Goal: Information Seeking & Learning: Learn about a topic

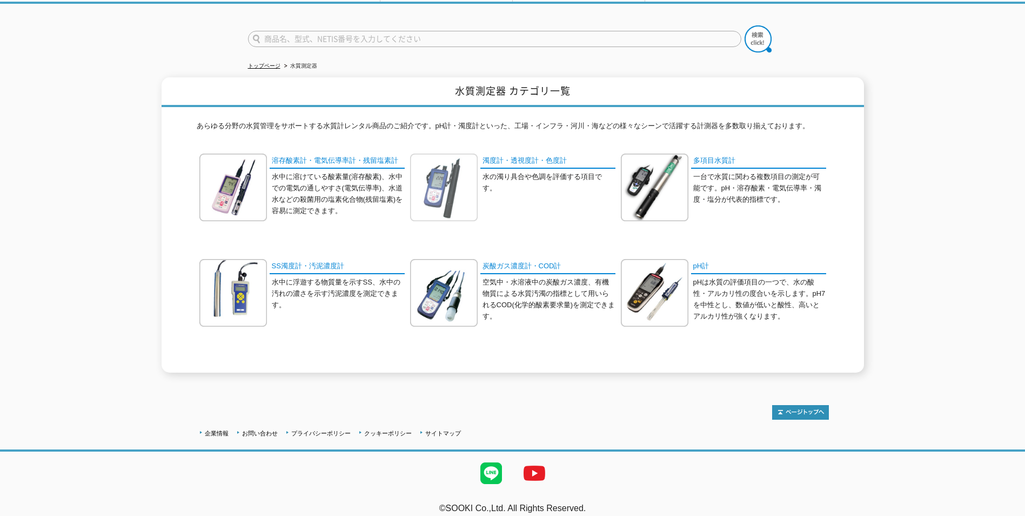
scroll to position [70, 0]
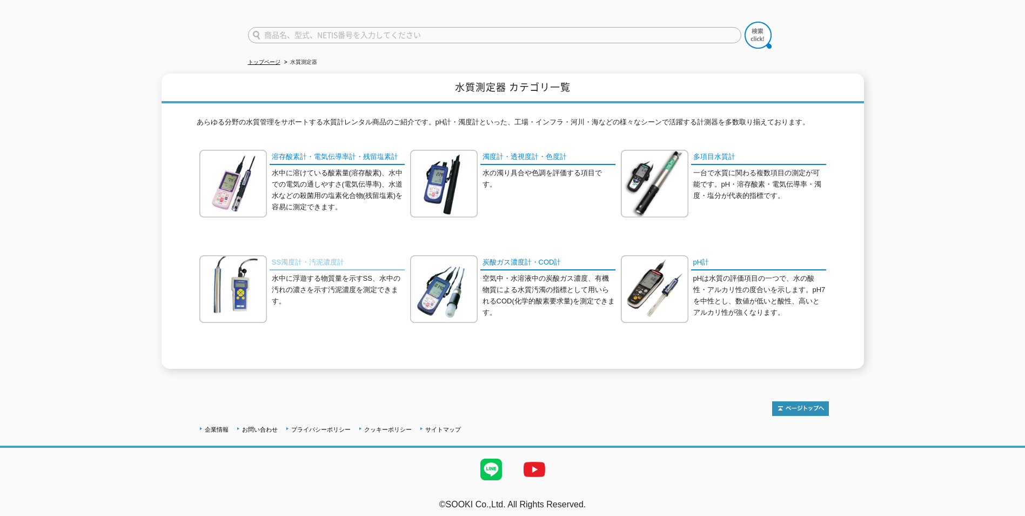
click at [293, 257] on link "SS濁度計・汚泥濃度計" at bounding box center [337, 263] width 135 height 16
click at [703, 255] on link "pH計" at bounding box center [758, 263] width 135 height 16
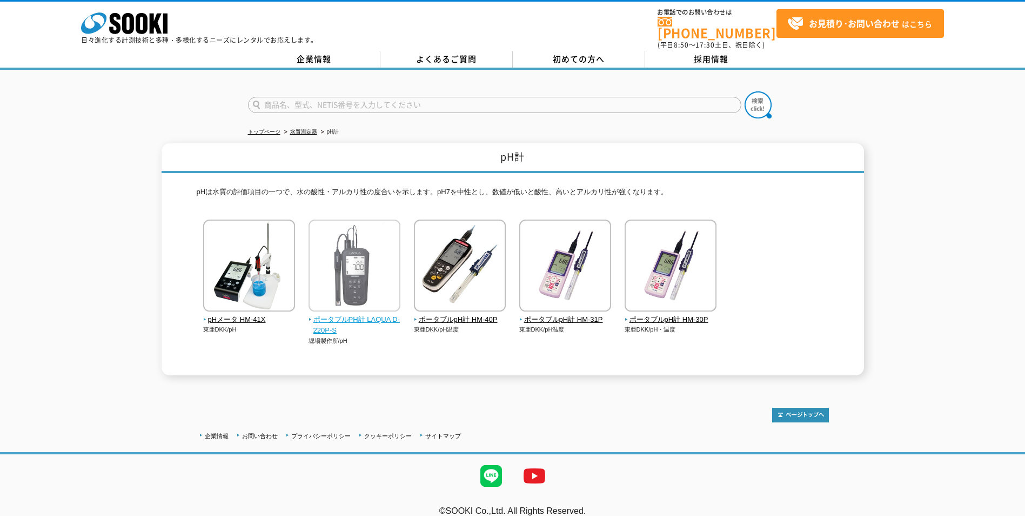
click at [348, 314] on span "ポータブルPH計 LAQUA D-220P-S" at bounding box center [355, 325] width 92 height 23
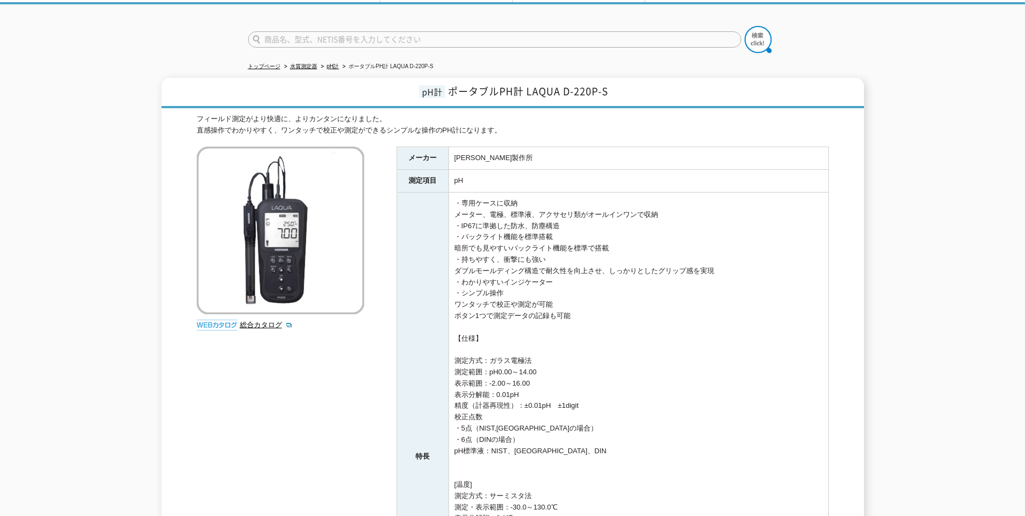
scroll to position [11, 0]
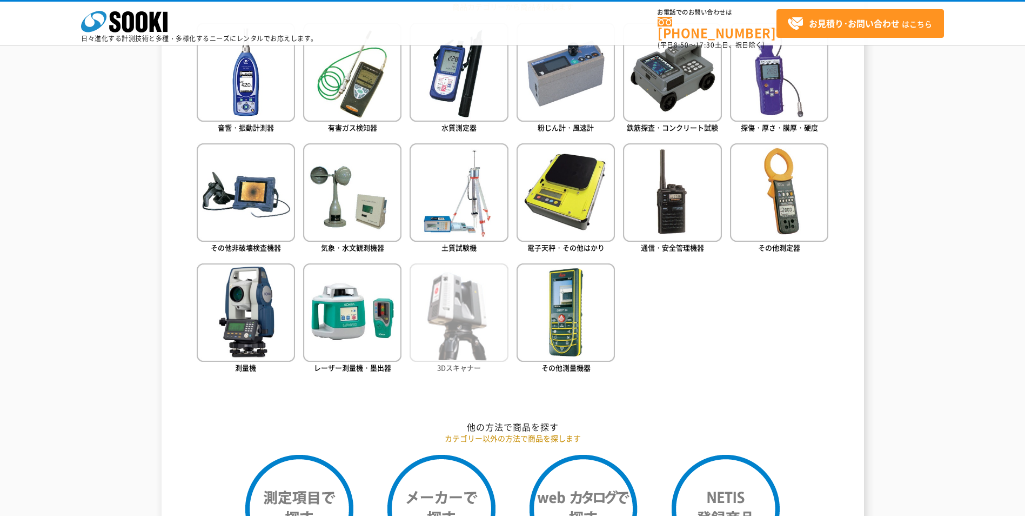
scroll to position [432, 0]
